Goal: Task Accomplishment & Management: Manage account settings

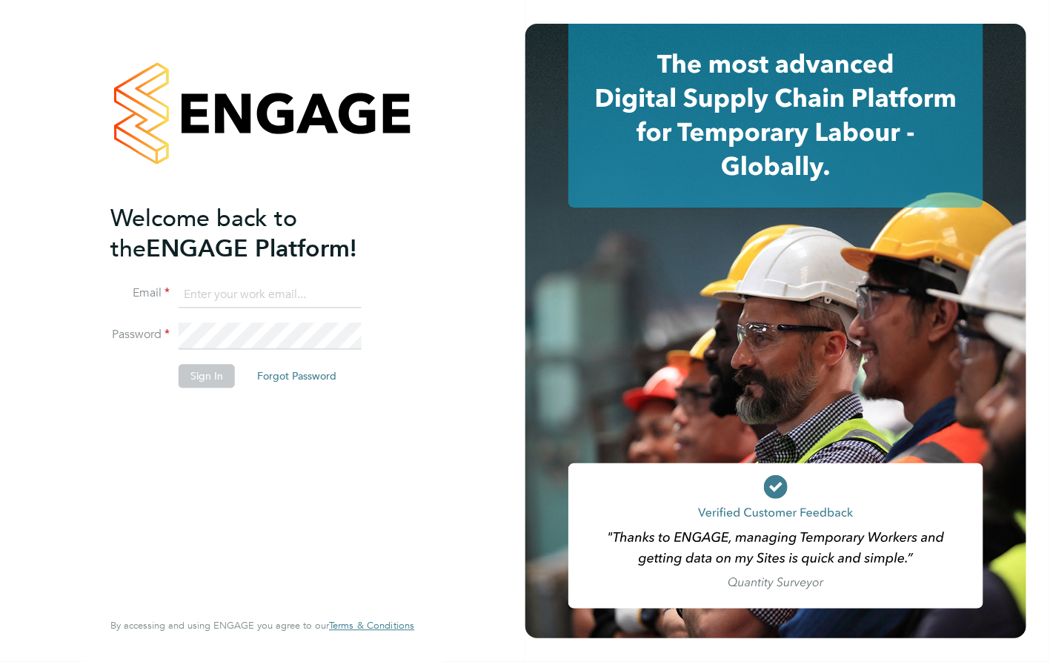
click at [286, 295] on input at bounding box center [270, 295] width 183 height 27
type input "lowenna@omniapeople.com"
click at [238, 376] on li "Sign In Forgot Password" at bounding box center [254, 384] width 289 height 39
click at [224, 375] on button "Sign In" at bounding box center [207, 377] width 56 height 24
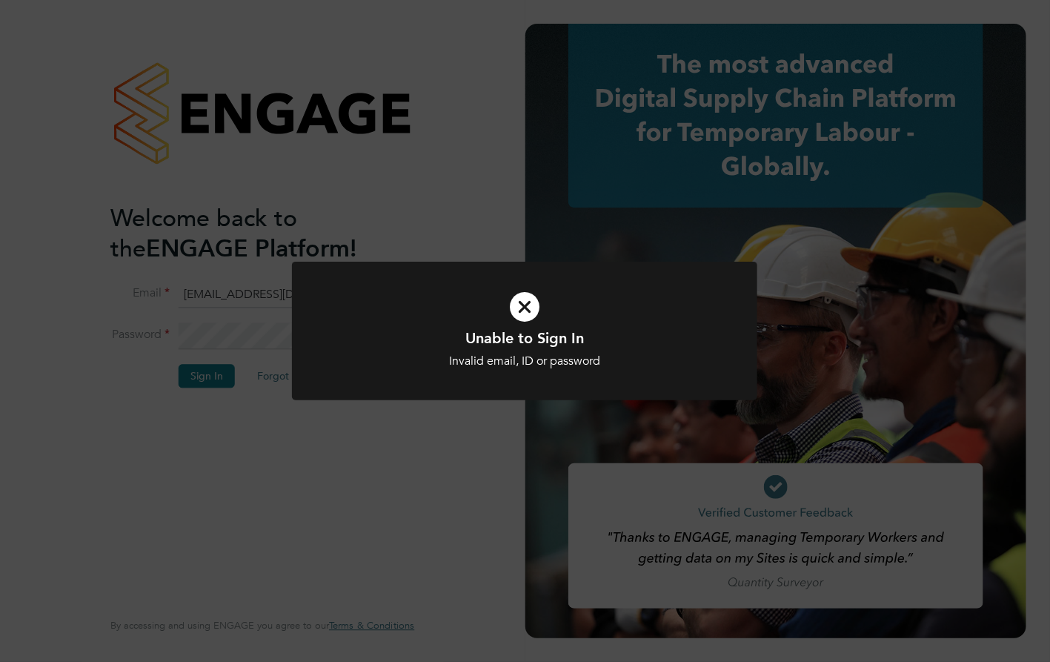
click at [543, 308] on icon at bounding box center [524, 307] width 385 height 58
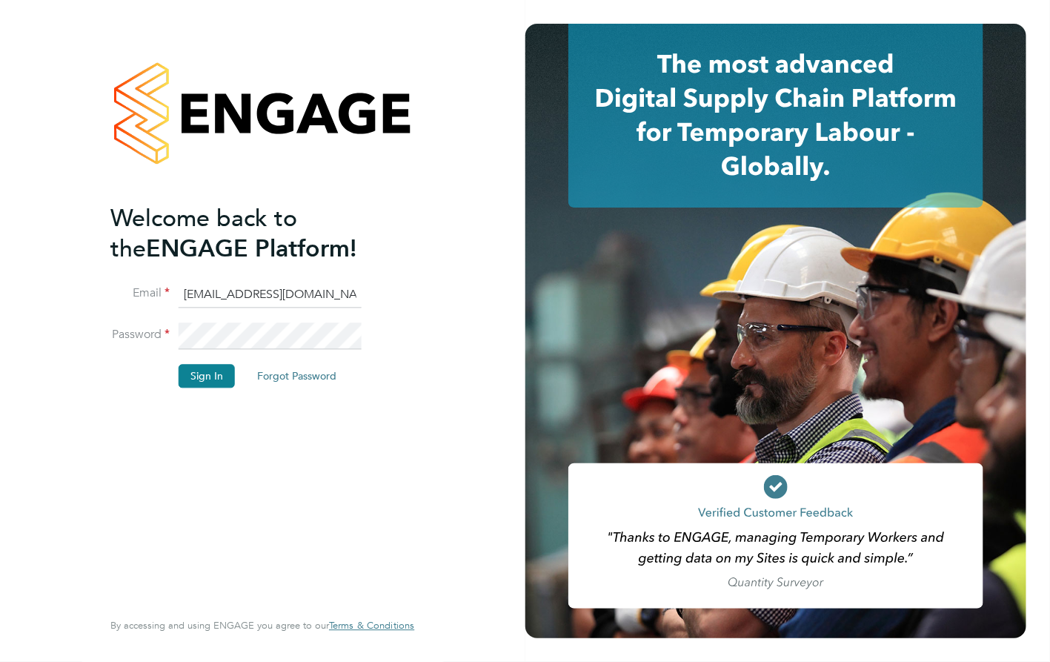
click at [69, 335] on div "Welcome back to the ENGAGE Platform! Email lowenna@omniapeople.com Password Sig…" at bounding box center [262, 331] width 525 height 662
click at [210, 376] on button "Sign In" at bounding box center [207, 377] width 56 height 24
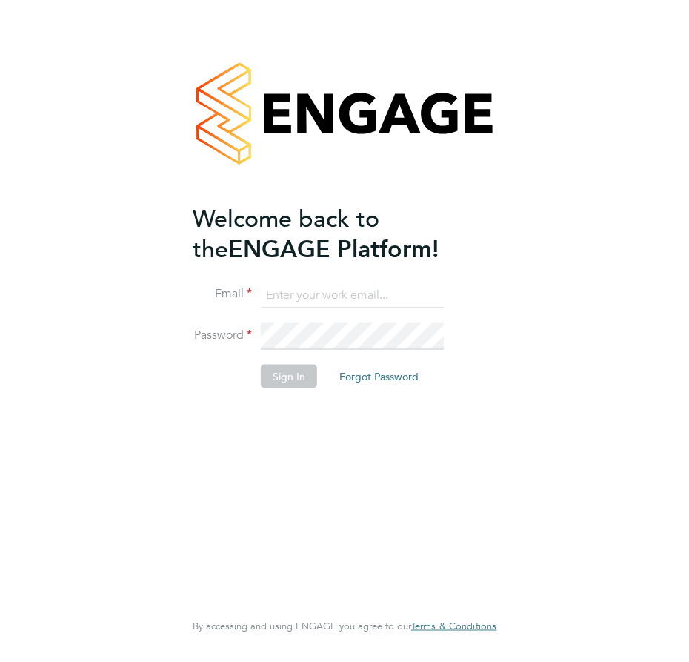
click at [372, 293] on input at bounding box center [352, 295] width 183 height 27
type input "lowenna@omniapeople.com"
click at [308, 378] on button "Sign In" at bounding box center [289, 377] width 56 height 24
click at [308, 376] on button "Sign In" at bounding box center [289, 377] width 56 height 24
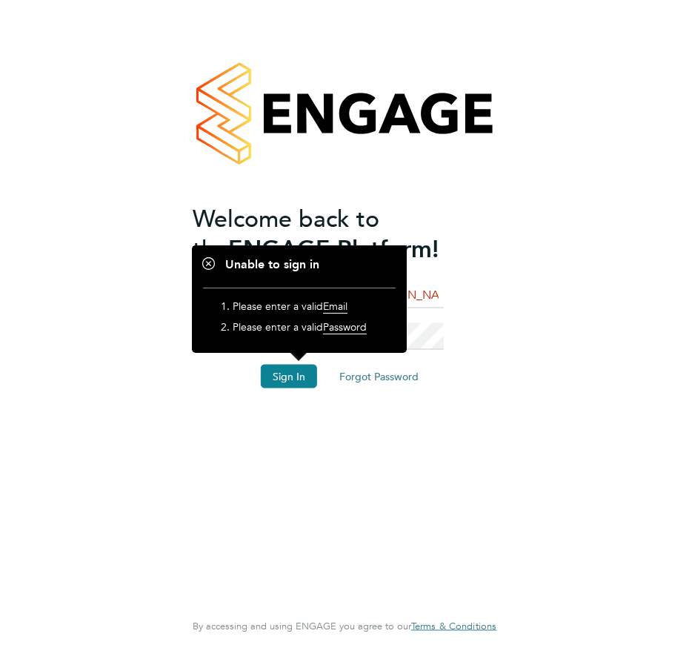
click at [269, 493] on div "Welcome back to the ENGAGE Platform! Email lowenna@omniapeople.com Password Sig…" at bounding box center [337, 405] width 289 height 404
click at [364, 253] on div at bounding box center [299, 298] width 215 height 107
click at [290, 219] on span "Welcome back to the" at bounding box center [286, 233] width 187 height 59
drag, startPoint x: 290, startPoint y: 219, endPoint x: 199, endPoint y: 252, distance: 97.5
click at [199, 252] on div at bounding box center [299, 298] width 215 height 107
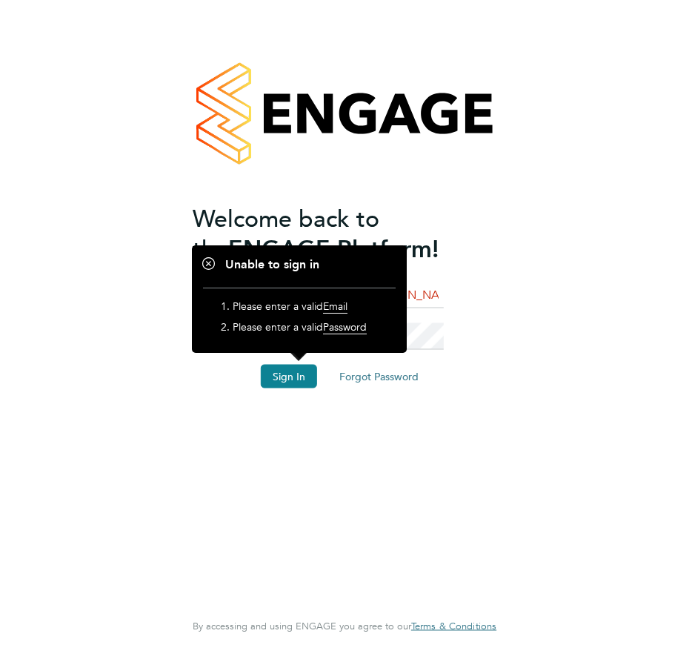
click at [209, 257] on h1 "Unable to sign in" at bounding box center [299, 265] width 193 height 16
click at [206, 259] on h1 "Unable to sign in" at bounding box center [299, 265] width 193 height 16
click at [207, 263] on h1 "Unable to sign in" at bounding box center [299, 265] width 193 height 16
click at [382, 487] on div "Welcome back to the ENGAGE Platform! Email lowenna@omniapeople.com Password Sig…" at bounding box center [337, 405] width 289 height 404
drag, startPoint x: 383, startPoint y: 489, endPoint x: 398, endPoint y: 473, distance: 22.0
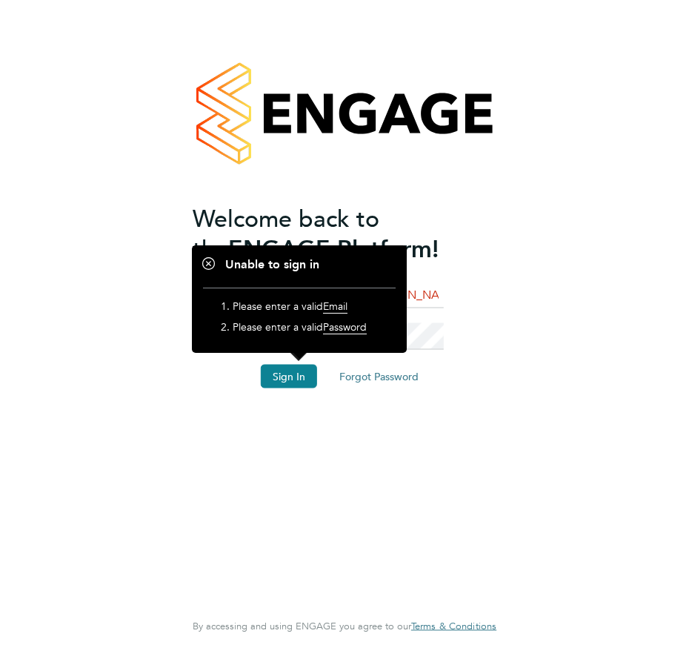
click at [385, 487] on div "Welcome back to the ENGAGE Platform! Email lowenna@omniapeople.com Password Sig…" at bounding box center [337, 405] width 289 height 404
drag, startPoint x: 508, startPoint y: 374, endPoint x: 519, endPoint y: 363, distance: 15.2
click at [519, 363] on div "Welcome back to the ENGAGE Platform! Email lowenna@omniapeople.com Password Sig…" at bounding box center [344, 331] width 351 height 662
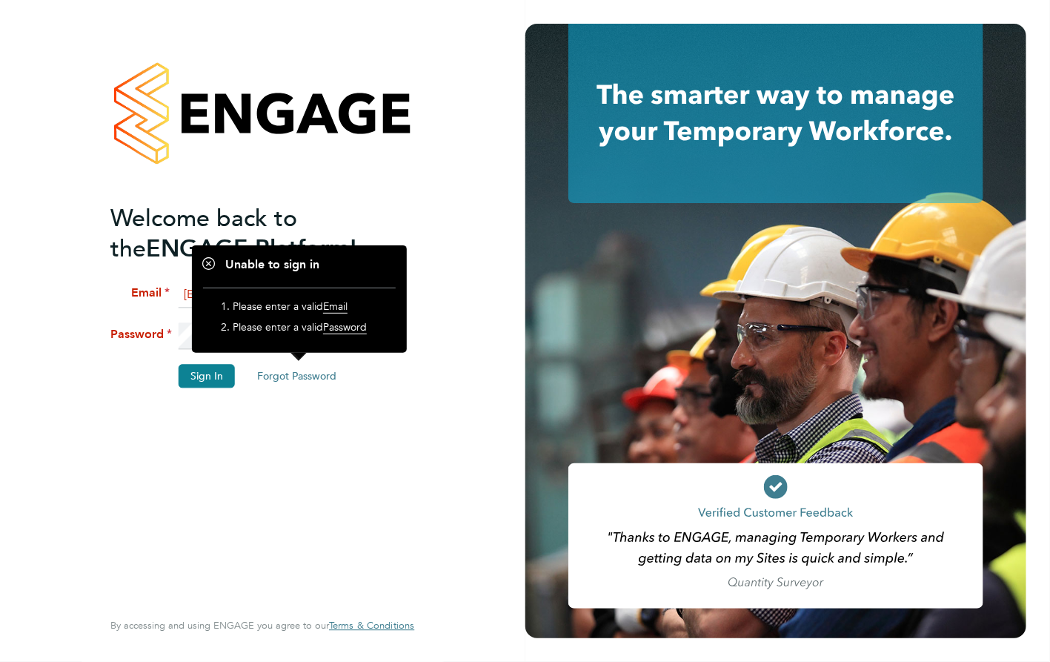
click at [245, 498] on div "Welcome back to the ENGAGE Platform! Email lowenna@omniapeople.com Password Sig…" at bounding box center [254, 405] width 289 height 404
click at [213, 257] on icon at bounding box center [208, 262] width 11 height 11
click at [209, 258] on h1 "Unable to sign in" at bounding box center [299, 265] width 193 height 16
click at [192, 302] on div at bounding box center [299, 298] width 215 height 107
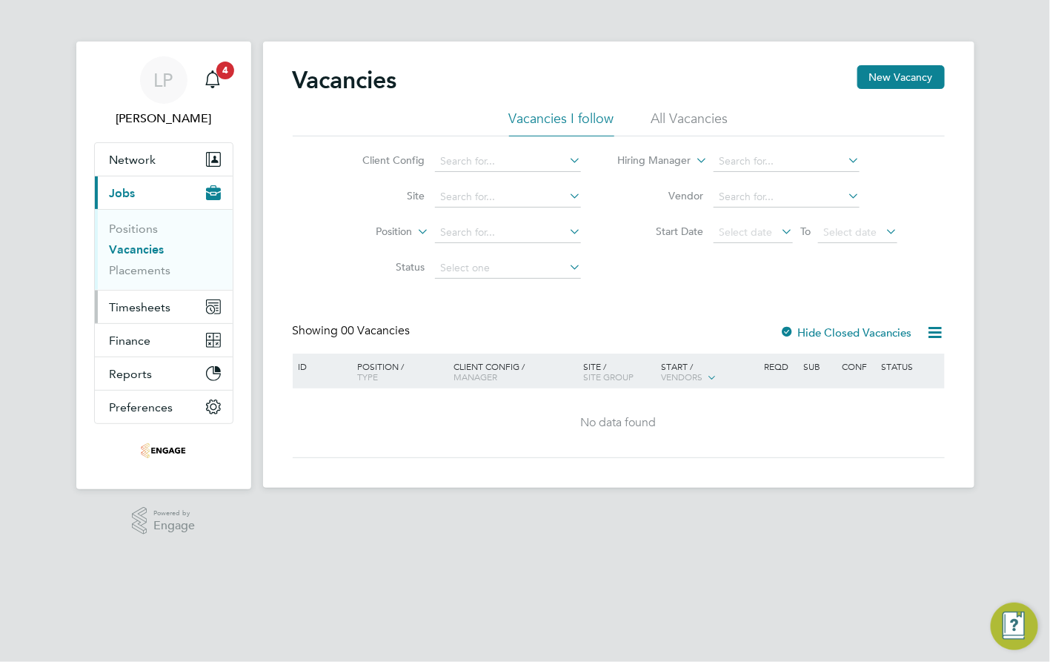
click at [131, 306] on span "Timesheets" at bounding box center [140, 307] width 61 height 14
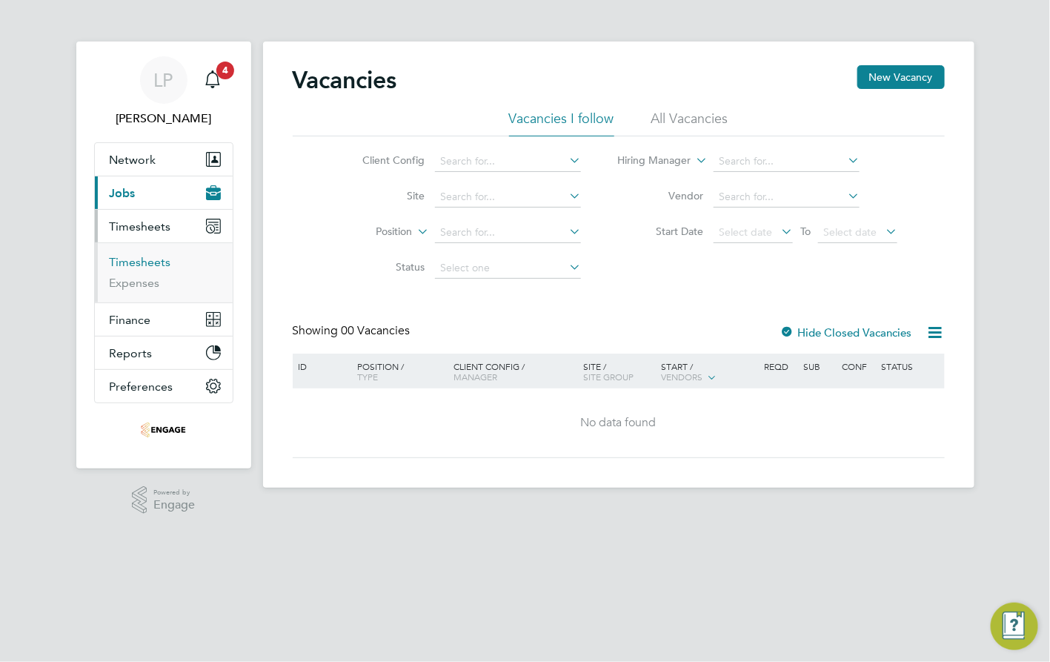
click at [158, 267] on link "Timesheets" at bounding box center [140, 262] width 61 height 14
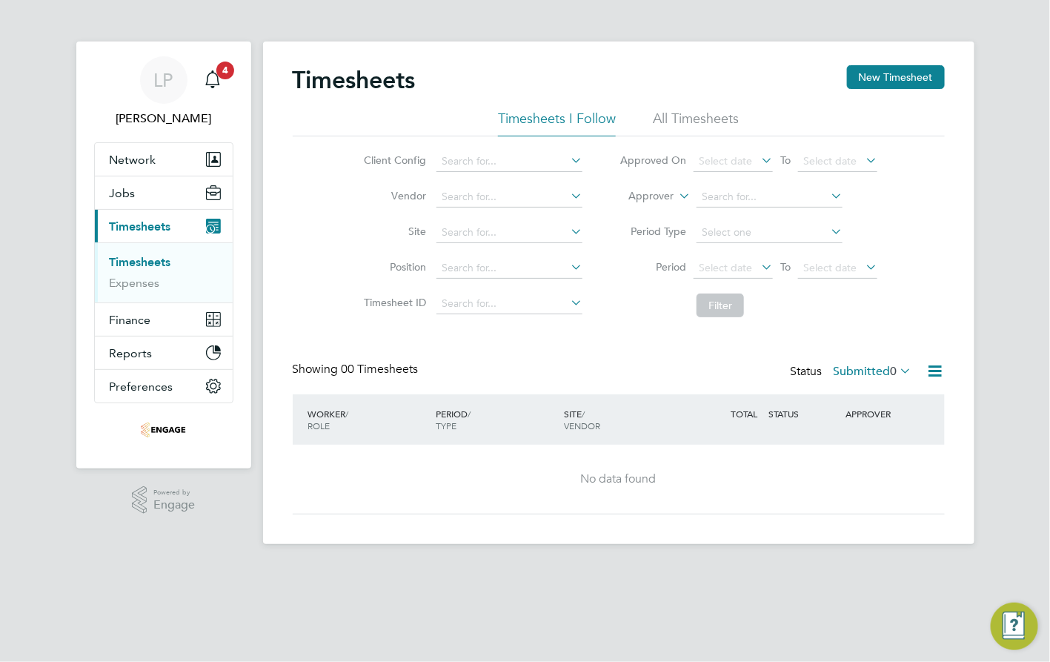
click at [710, 121] on li "All Timesheets" at bounding box center [696, 123] width 86 height 27
click at [897, 378] on icon at bounding box center [897, 370] width 0 height 21
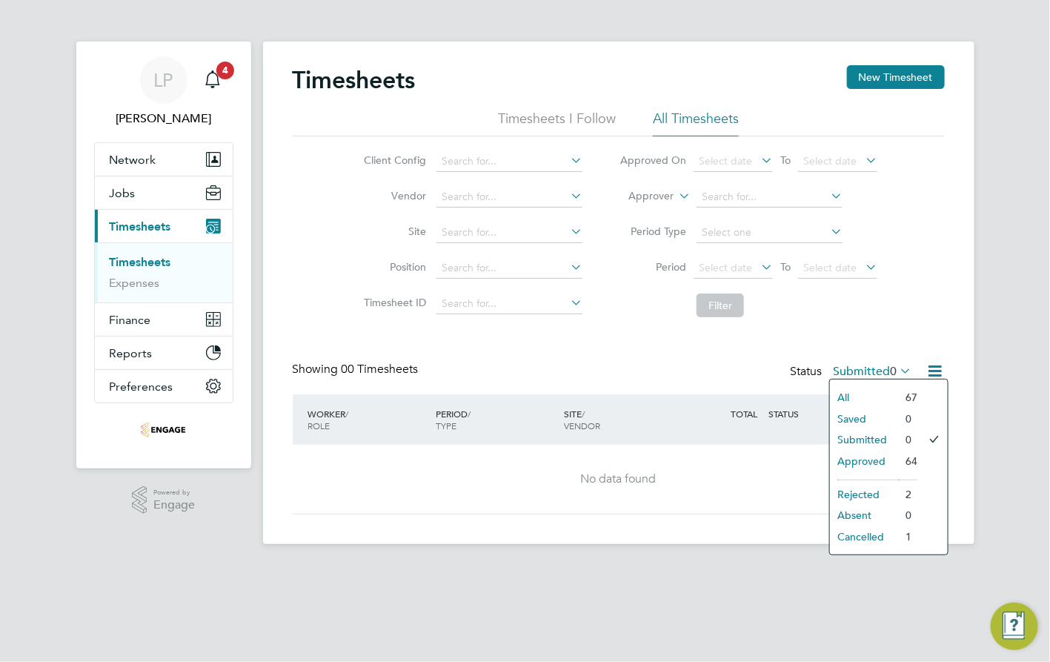
click at [909, 457] on li "64" at bounding box center [907, 460] width 19 height 21
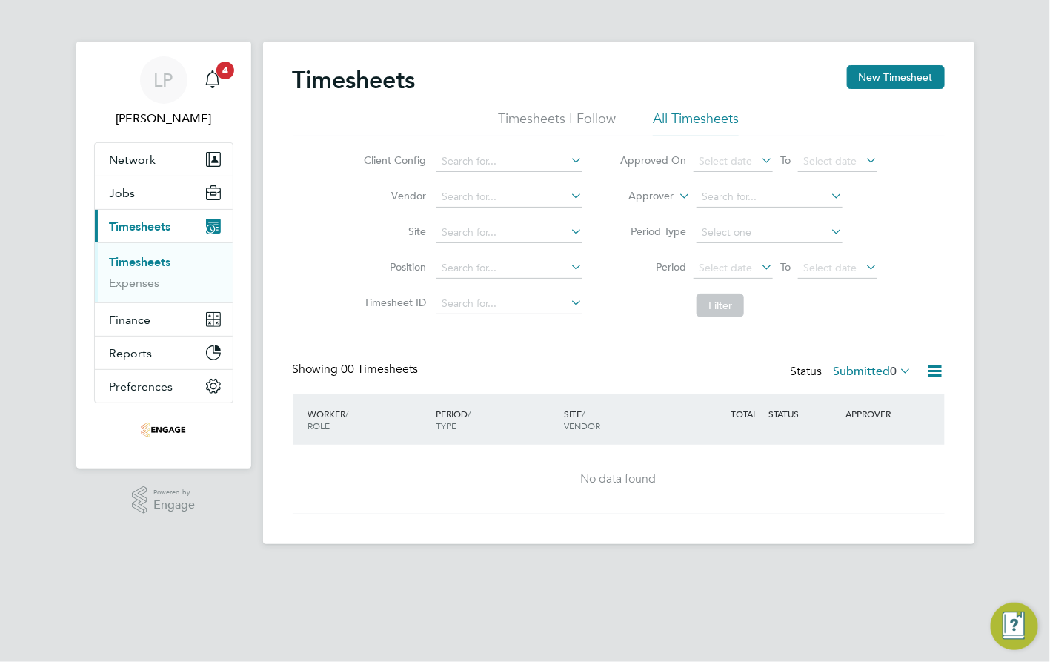
click at [897, 364] on icon at bounding box center [897, 370] width 0 height 21
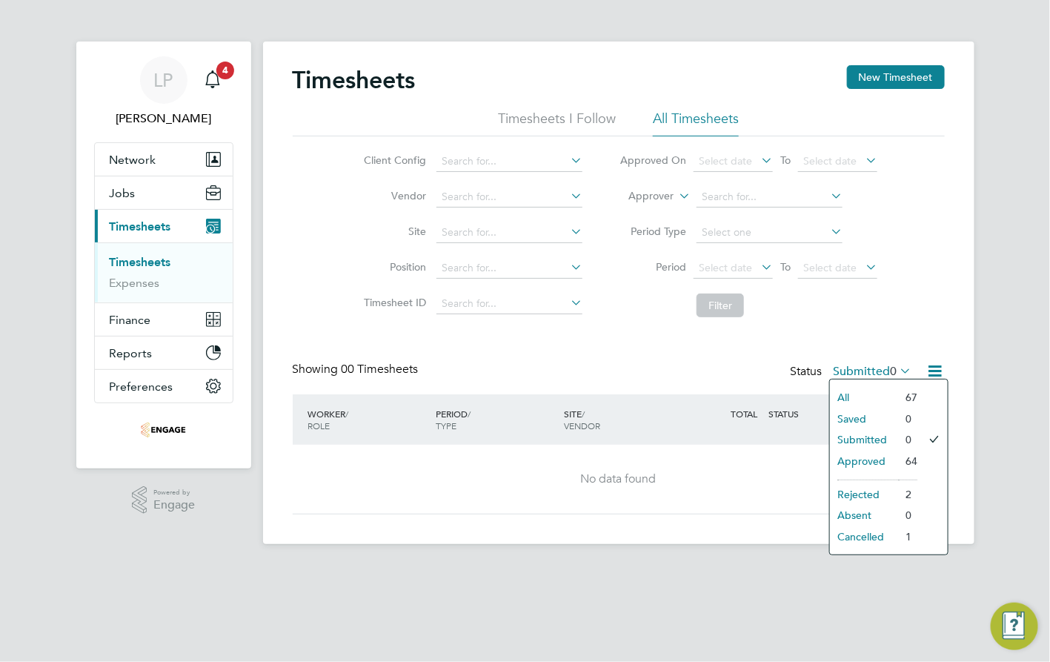
click at [861, 457] on li "Approved" at bounding box center [864, 460] width 68 height 21
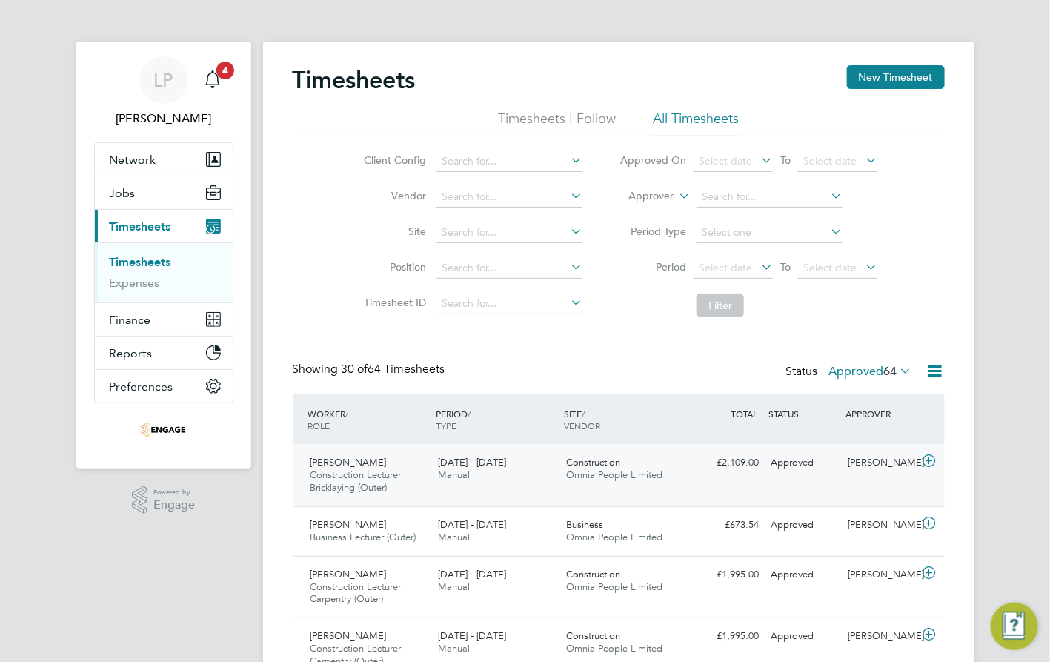
click at [360, 461] on div "Chris Perry Construction Lecturer Bricklaying (Outer) 15 - 21 Sep 2025" at bounding box center [368, 475] width 128 height 50
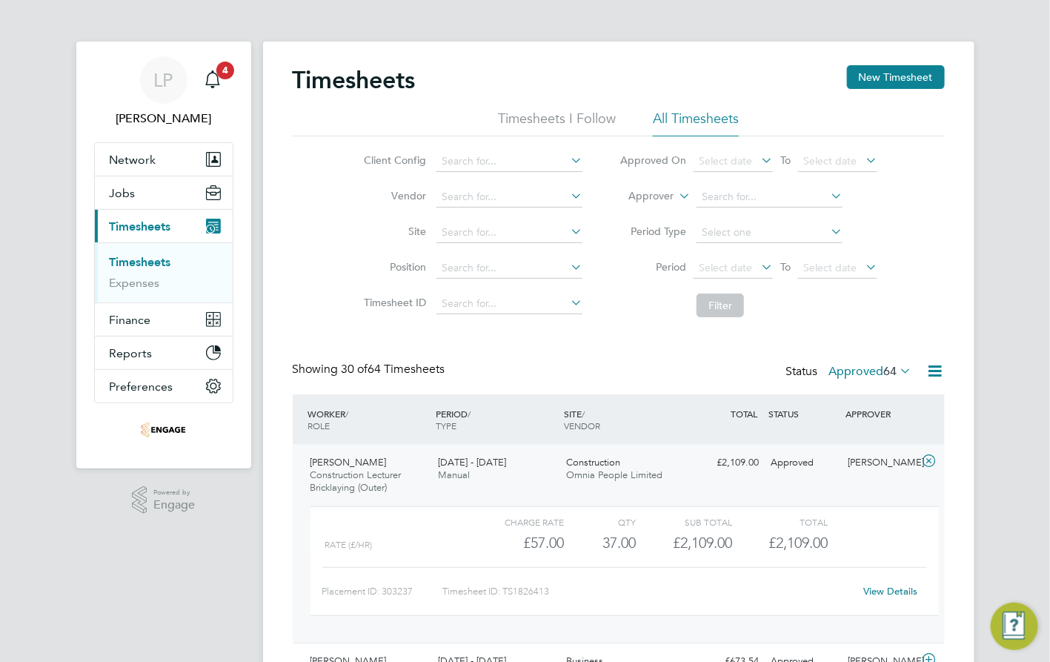
click at [887, 587] on link "View Details" at bounding box center [890, 591] width 54 height 13
click at [213, 76] on icon "Main navigation" at bounding box center [213, 79] width 18 height 18
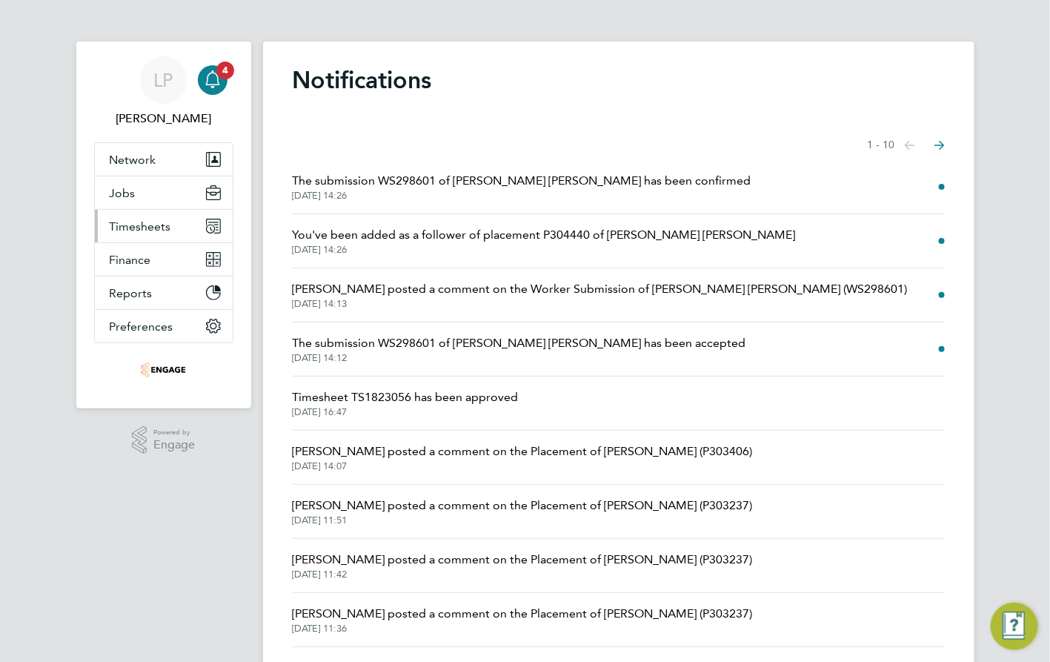
click at [143, 227] on span "Timesheets" at bounding box center [140, 226] width 61 height 14
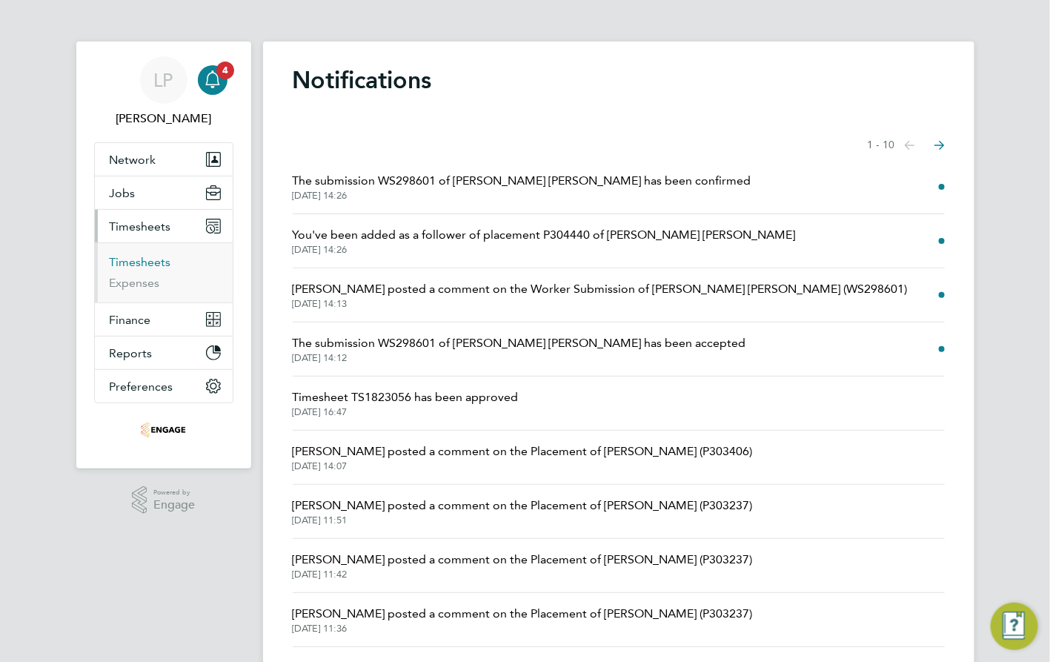
click at [145, 260] on link "Timesheets" at bounding box center [140, 262] width 61 height 14
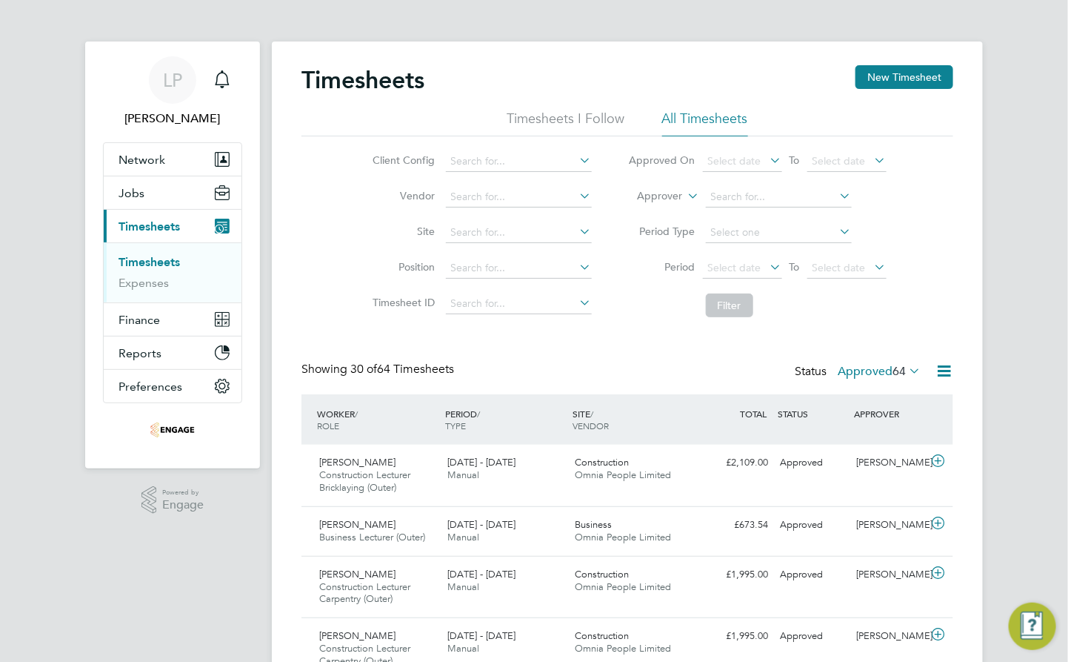
scroll to position [50, 128]
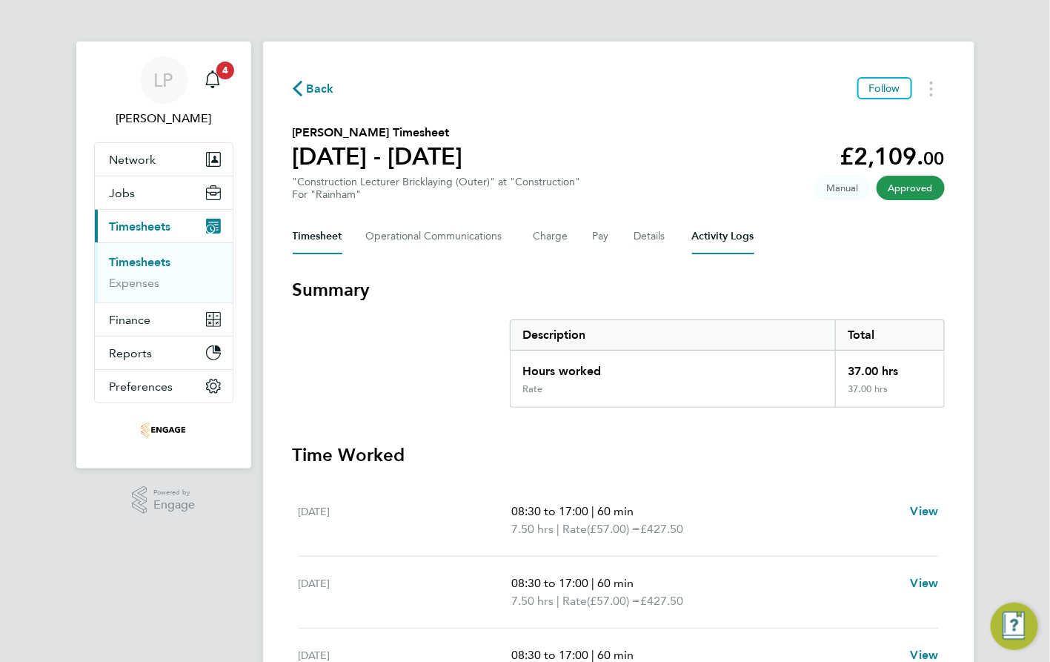
click at [725, 230] on Logs-tab "Activity Logs" at bounding box center [723, 237] width 62 height 36
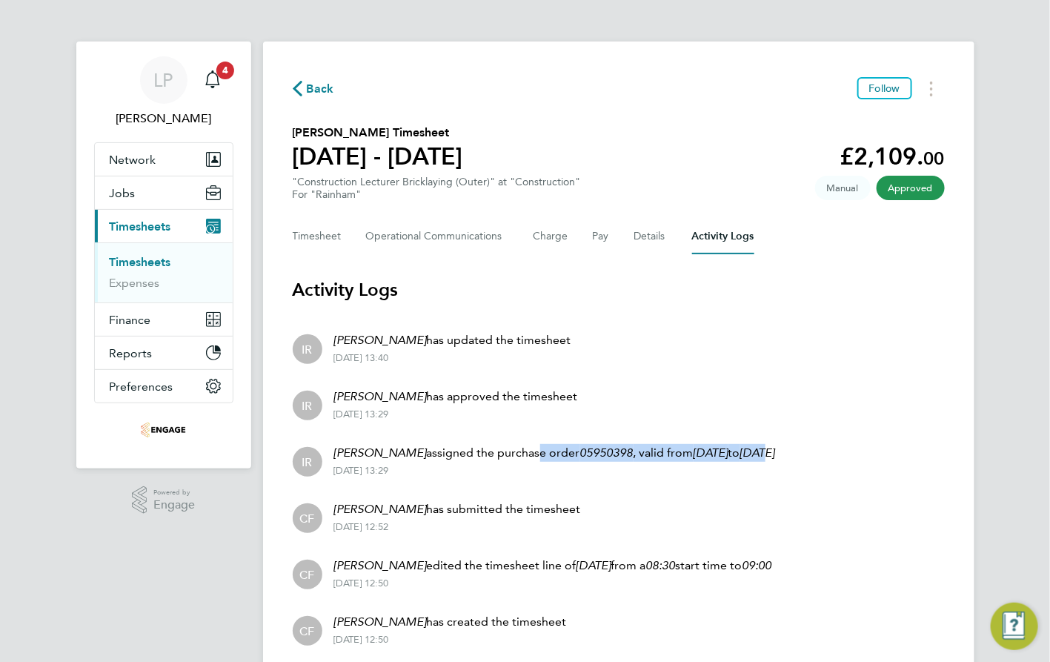
drag, startPoint x: 487, startPoint y: 450, endPoint x: 752, endPoint y: 452, distance: 264.5
click at [752, 452] on p "[PERSON_NAME] assigned the purchase order 05950398 , valid from [DATE] to [DATE]" at bounding box center [554, 453] width 441 height 18
drag, startPoint x: 752, startPoint y: 452, endPoint x: 595, endPoint y: 507, distance: 166.6
click at [608, 502] on li "CF [PERSON_NAME] has submitted the timesheet [DATE] 12:52" at bounding box center [619, 516] width 652 height 56
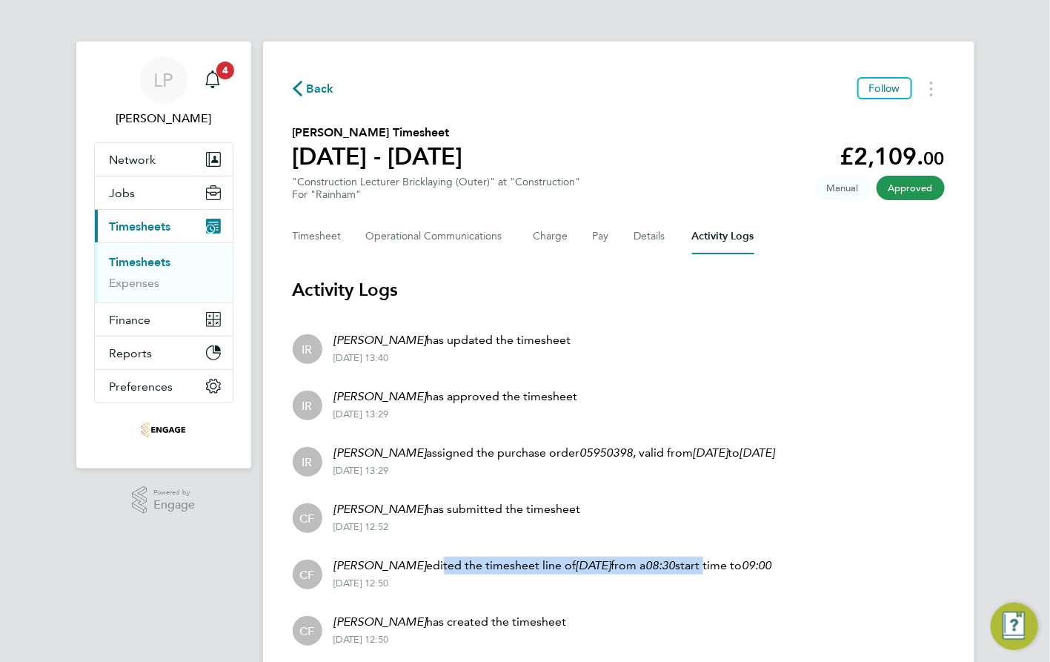
drag, startPoint x: 412, startPoint y: 559, endPoint x: 683, endPoint y: 561, distance: 271.2
click at [683, 561] on p "[PERSON_NAME] edited the timesheet line of [DATE] from a 08:30 start time to 09…" at bounding box center [553, 565] width 438 height 18
drag, startPoint x: 683, startPoint y: 561, endPoint x: 617, endPoint y: 576, distance: 67.7
click at [617, 577] on div "[DATE] 12:50" at bounding box center [553, 583] width 438 height 12
click at [319, 84] on span "Back" at bounding box center [320, 89] width 27 height 18
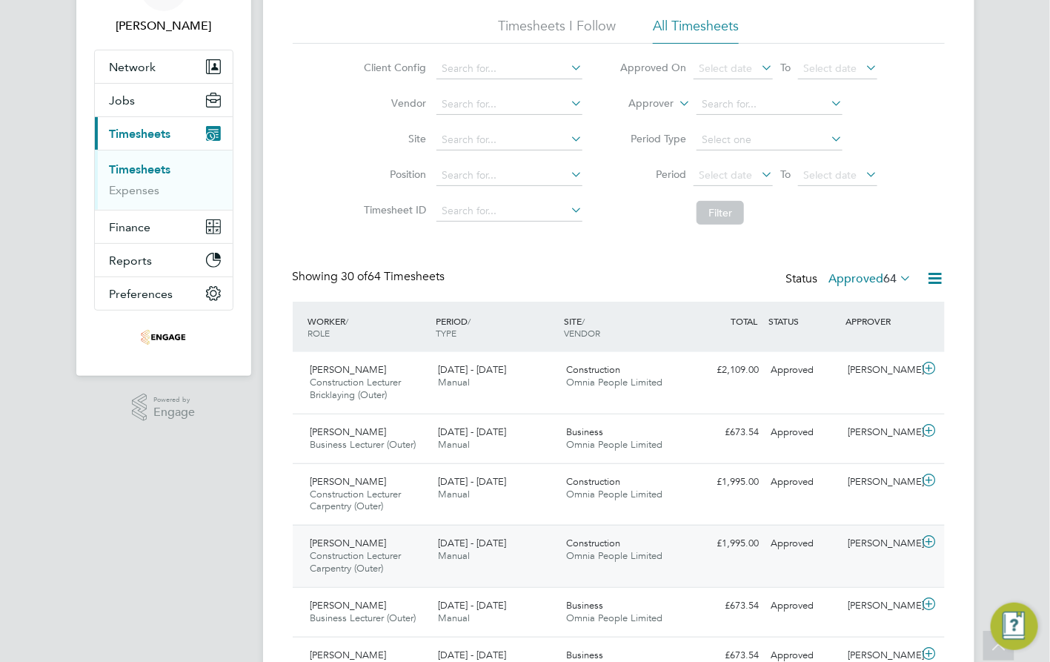
click at [775, 546] on div "Approved" at bounding box center [803, 543] width 77 height 24
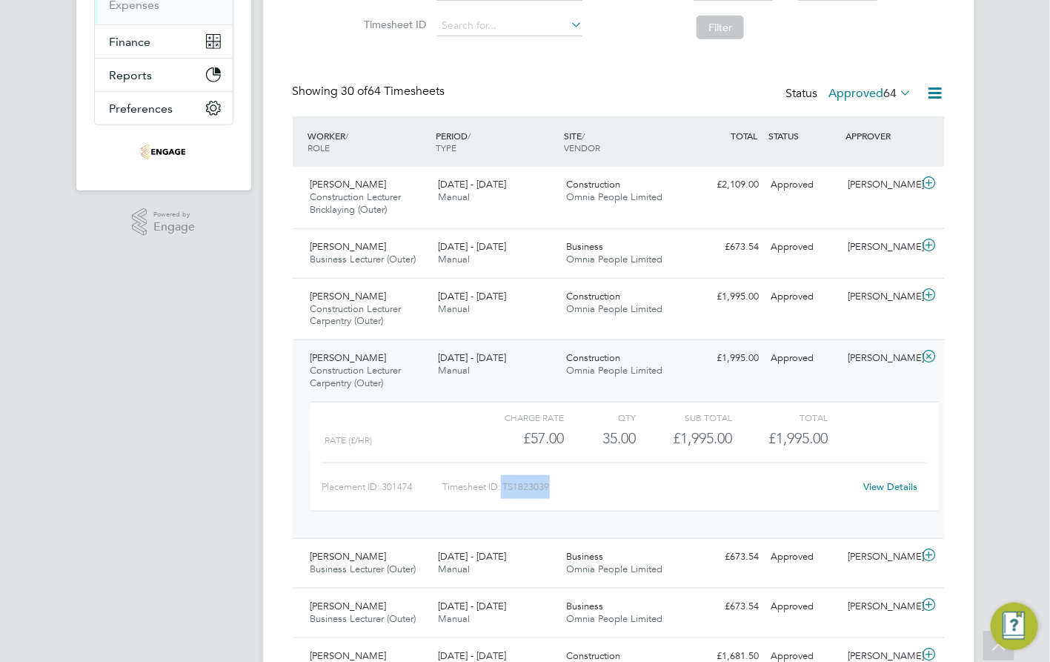
drag, startPoint x: 545, startPoint y: 485, endPoint x: 502, endPoint y: 493, distance: 43.7
click at [502, 493] on div "Timesheet ID: TS1823039" at bounding box center [648, 487] width 411 height 24
copy div "TS1823039"
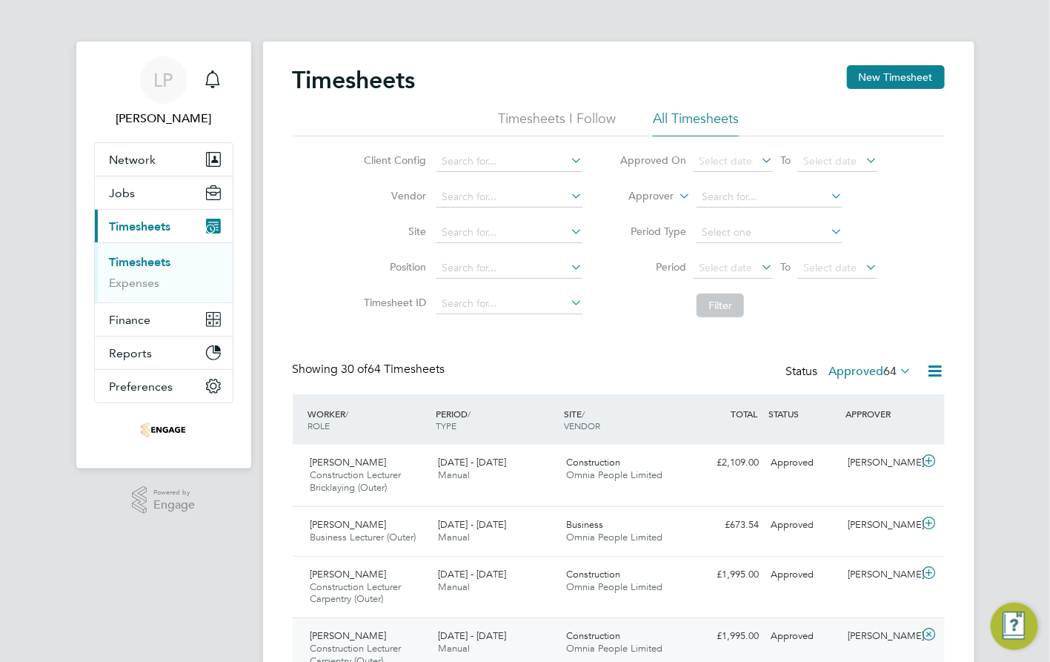
click at [706, 113] on li "All Timesheets" at bounding box center [696, 123] width 86 height 27
